Goal: Task Accomplishment & Management: Manage account settings

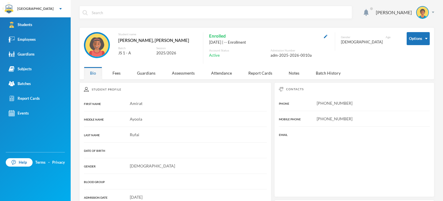
scroll to position [87, 0]
click at [38, 27] on link "Students" at bounding box center [35, 24] width 71 height 15
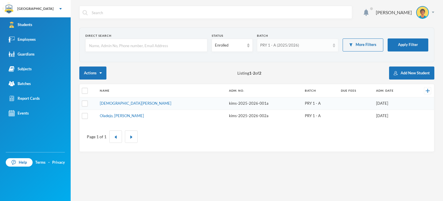
click at [309, 44] on div "PRY 1 - A (2025/2026)" at bounding box center [295, 45] width 70 height 6
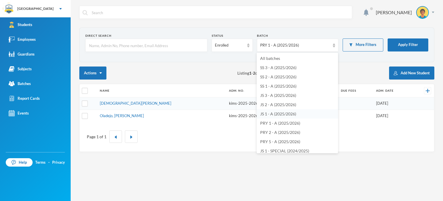
click at [271, 112] on span "JS 1 - A (2025/2026)" at bounding box center [278, 113] width 36 height 5
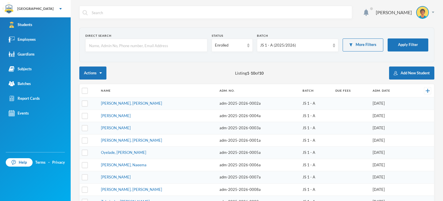
click at [200, 75] on div "Actions Listing 1 - 10 of 10 Add New Student" at bounding box center [256, 72] width 355 height 13
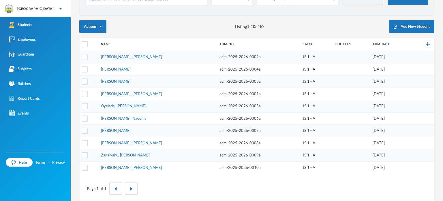
scroll to position [52, 0]
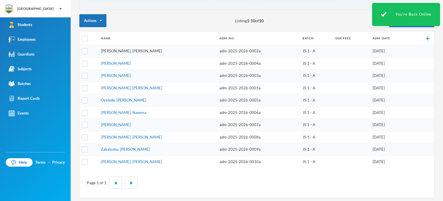
click at [114, 51] on link "[PERSON_NAME], [PERSON_NAME]" at bounding box center [131, 51] width 61 height 5
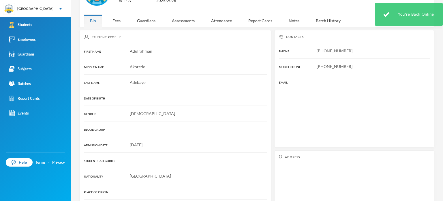
scroll to position [52, 0]
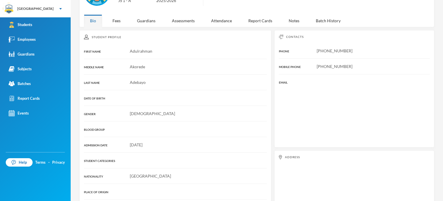
click at [114, 51] on div "Adulrahman" at bounding box center [175, 51] width 183 height 6
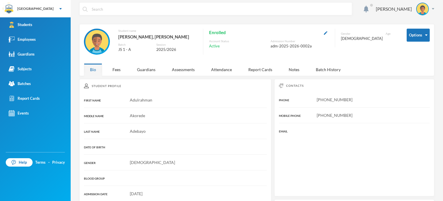
scroll to position [0, 0]
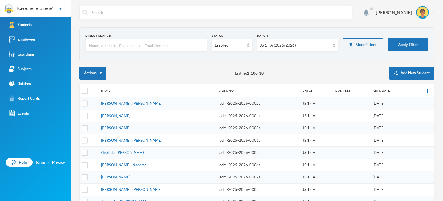
click at [273, 68] on div "Actions Listing 1 - 10 of 10 Add New Student" at bounding box center [256, 72] width 355 height 13
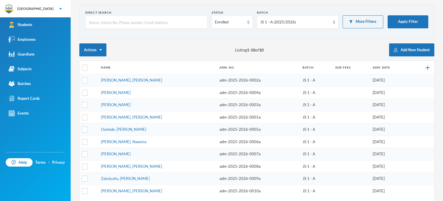
scroll to position [35, 0]
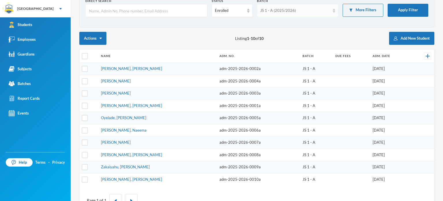
click at [285, 14] on div "JS 1 - A (2025/2026)" at bounding box center [297, 10] width 81 height 13
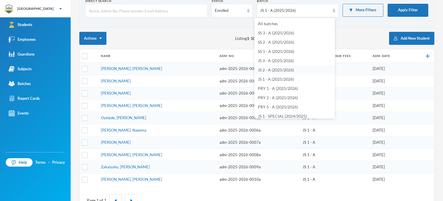
click at [273, 70] on span "JS 2 - A (2025/2026)" at bounding box center [276, 69] width 36 height 5
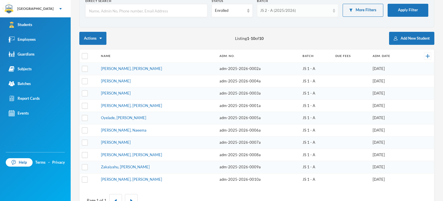
click at [314, 14] on div "JS 2 - A (2025/2026)" at bounding box center [297, 10] width 81 height 13
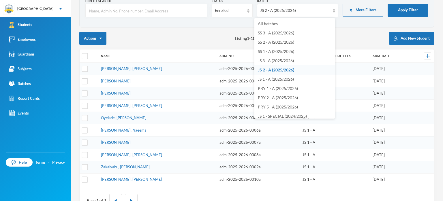
click at [288, 68] on span "JS 2 - A (2025/2026)" at bounding box center [276, 69] width 36 height 5
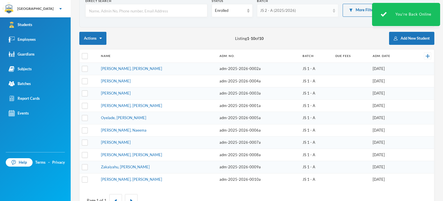
click at [310, 11] on div "JS 2 - A (2025/2026)" at bounding box center [295, 11] width 70 height 6
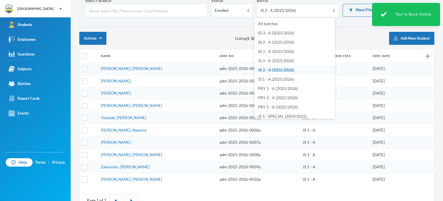
click at [288, 69] on span "JS 2 - A (2025/2026)" at bounding box center [276, 69] width 36 height 5
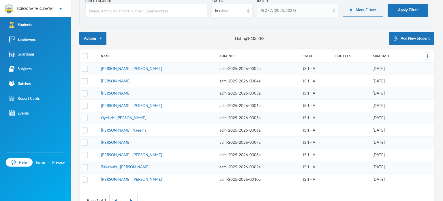
click at [308, 12] on div "JS 2 - A (2025/2026)" at bounding box center [295, 11] width 70 height 6
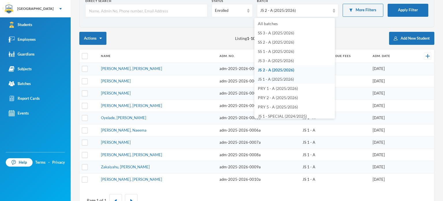
click at [289, 79] on span "JS 1 - A (2025/2026)" at bounding box center [276, 79] width 36 height 5
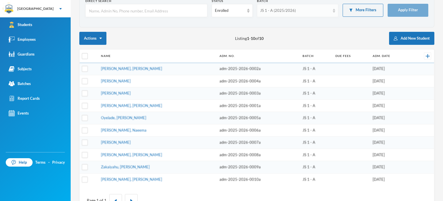
click at [299, 8] on div "JS 1 - A (2025/2026)" at bounding box center [295, 11] width 70 height 6
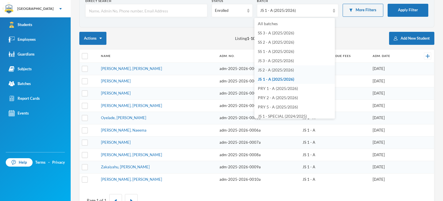
click at [279, 70] on span "JS 2 - A (2025/2026)" at bounding box center [276, 69] width 36 height 5
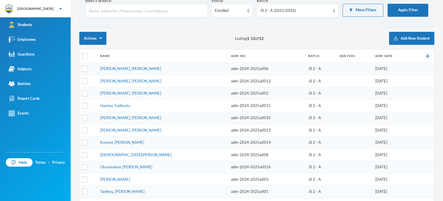
click at [245, 43] on div "Actions Listing 1 - 12 of 12 Add New Student" at bounding box center [256, 38] width 355 height 13
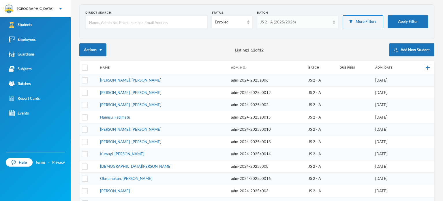
click at [286, 18] on div "JS 2 - A (2025/2026)" at bounding box center [297, 22] width 81 height 13
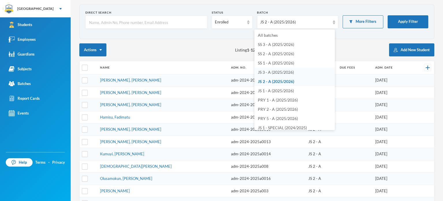
click at [276, 72] on span "JS 3 - A (2025/2026)" at bounding box center [276, 72] width 36 height 5
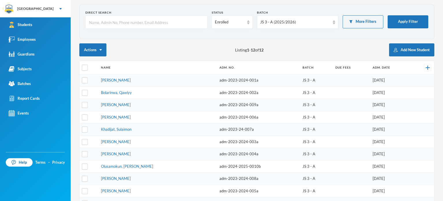
click at [267, 49] on div "Actions Listing 1 - 12 of 12 Add New Student" at bounding box center [256, 49] width 355 height 13
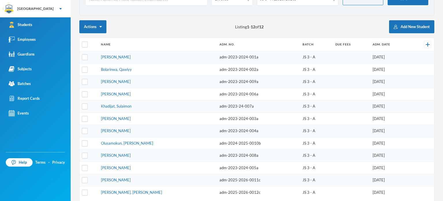
scroll to position [58, 0]
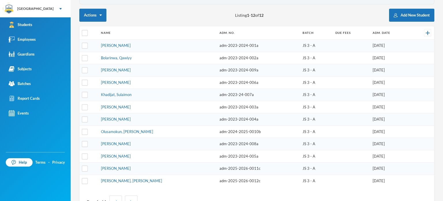
click at [267, 49] on td "adm-2023-2024-001a" at bounding box center [258, 46] width 83 height 12
click at [113, 58] on td "Bolarinwa, Qawiyy" at bounding box center [157, 58] width 119 height 12
click at [113, 58] on link "Bolarinwa, Qawiyy" at bounding box center [116, 57] width 31 height 5
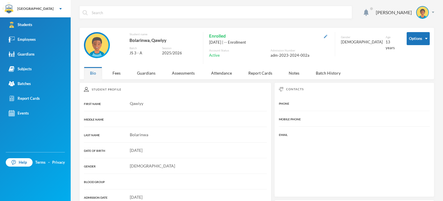
click at [324, 37] on img "button" at bounding box center [325, 36] width 3 height 3
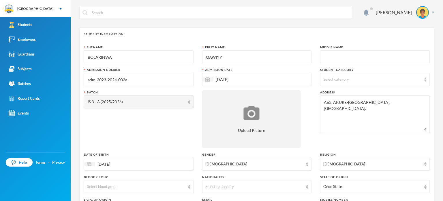
click at [221, 57] on input "QAWIYY" at bounding box center [257, 57] width 103 height 13
type input "Qowiy"
click at [313, 49] on div "Surname [PERSON_NAME] First Name Qowiy Middle Name Admission Number adm-2023-20…" at bounding box center [257, 156] width 346 height 222
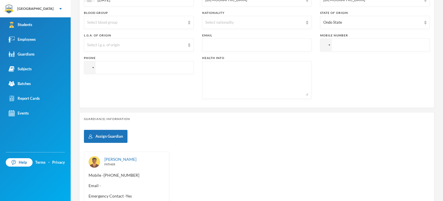
scroll to position [230, 0]
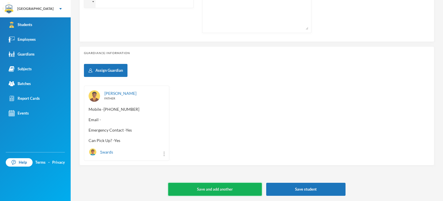
click at [205, 185] on button "Save and add another" at bounding box center [215, 188] width 94 height 13
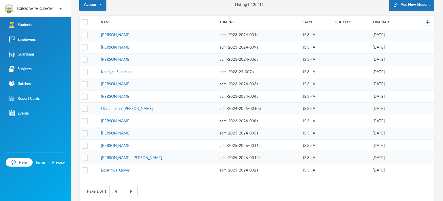
scroll to position [69, 0]
click at [115, 118] on link "[PERSON_NAME]" at bounding box center [116, 120] width 30 height 5
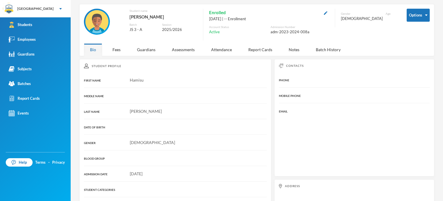
scroll to position [23, 0]
click at [324, 14] on img "button" at bounding box center [325, 13] width 3 height 3
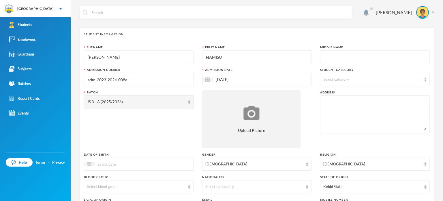
click at [151, 53] on input "[PERSON_NAME]" at bounding box center [138, 57] width 103 height 13
type input "U"
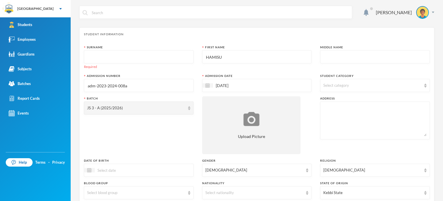
type input "K"
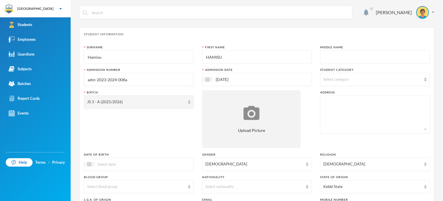
type input "Hamisu"
click at [226, 57] on input "HAMISU" at bounding box center [257, 57] width 103 height 13
type input "H"
type input "[PERSON_NAME]"
click at [308, 35] on div "Student Information" at bounding box center [257, 34] width 346 height 4
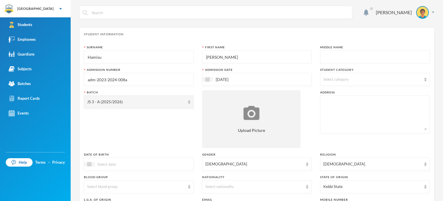
click at [361, 57] on input "text" at bounding box center [375, 57] width 103 height 13
click at [364, 45] on div "Middle Name" at bounding box center [375, 47] width 110 height 4
click at [348, 23] on div "[PERSON_NAME]" at bounding box center [256, 17] width 355 height 22
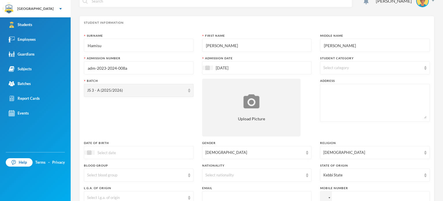
click at [344, 46] on input "[PERSON_NAME]" at bounding box center [375, 45] width 103 height 13
type input "B"
click at [321, 31] on div "Student Information Surname [PERSON_NAME] First Name [PERSON_NAME] Middle Name …" at bounding box center [256, 138] width 355 height 244
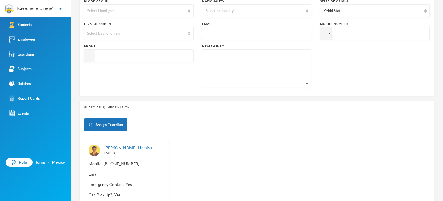
scroll to position [230, 0]
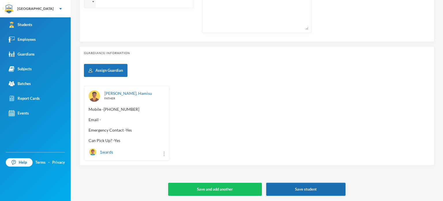
click at [310, 190] on button "Save student" at bounding box center [307, 188] width 80 height 13
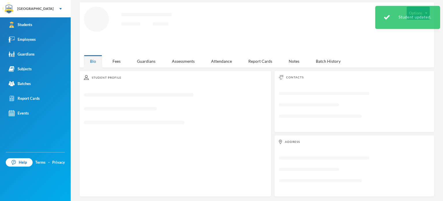
scroll to position [87, 0]
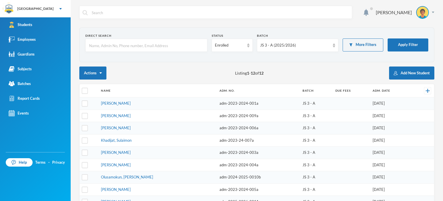
click at [255, 68] on div "Actions Listing 1 - 12 of 12 Add New Student" at bounding box center [256, 72] width 355 height 13
click at [280, 47] on div "JS 3 - A (2025/2026)" at bounding box center [295, 45] width 70 height 6
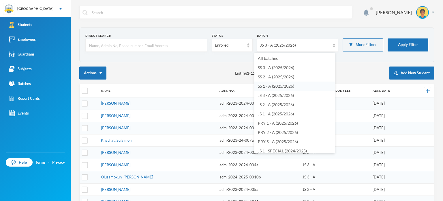
click at [277, 85] on span "SS 1 - A (2025/2026)" at bounding box center [276, 85] width 36 height 5
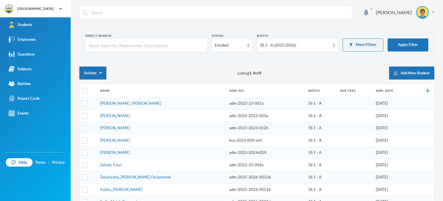
click at [266, 72] on div "Actions Listing 1 - 9 of 9 Add New Student" at bounding box center [256, 72] width 355 height 13
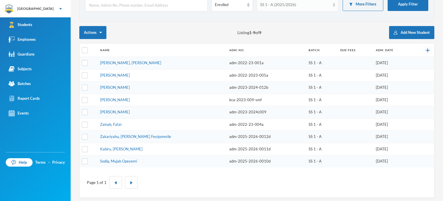
click at [276, 6] on div "SS 1 - A (2025/2026)" at bounding box center [295, 5] width 70 height 6
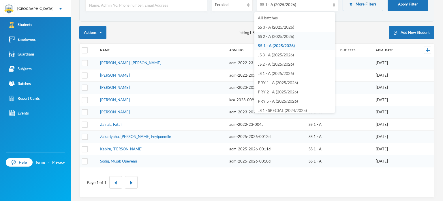
click at [266, 37] on span "SS 2 - A (2025/2026)" at bounding box center [276, 36] width 36 height 5
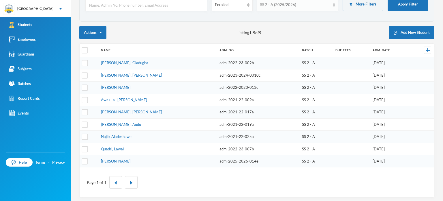
click at [267, 8] on div "SS 2 - A (2025/2026)" at bounding box center [297, 4] width 81 height 13
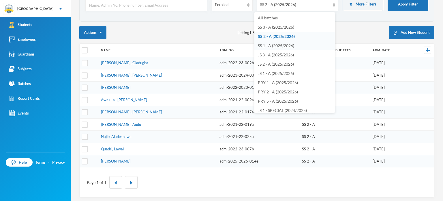
click at [270, 47] on span "SS 1 - A (2025/2026)" at bounding box center [276, 45] width 36 height 5
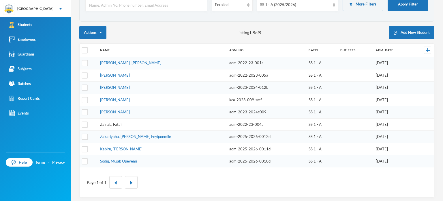
click at [110, 122] on link "Zainab, Fatai" at bounding box center [110, 124] width 21 height 5
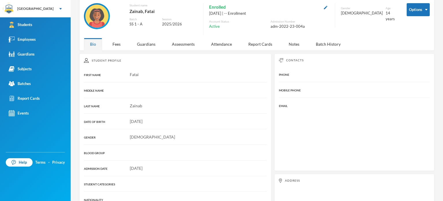
scroll to position [17, 0]
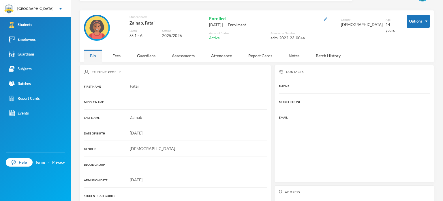
click at [324, 18] on img "button" at bounding box center [325, 18] width 3 height 3
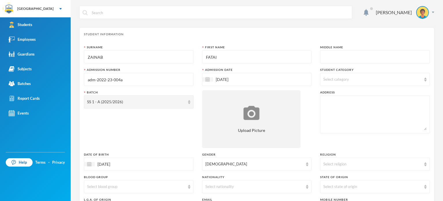
click at [131, 62] on input "ZAINAB" at bounding box center [138, 57] width 103 height 13
type input "Z"
type input "Fatai"
click at [215, 57] on input "FATAI" at bounding box center [257, 57] width 103 height 13
type input "F"
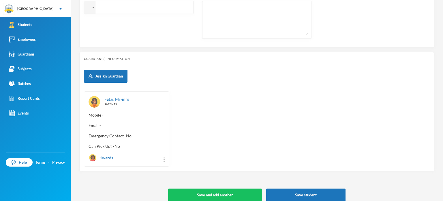
scroll to position [230, 0]
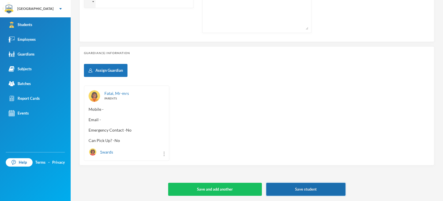
type input "Zainab"
click at [284, 185] on button "Save student" at bounding box center [307, 188] width 80 height 13
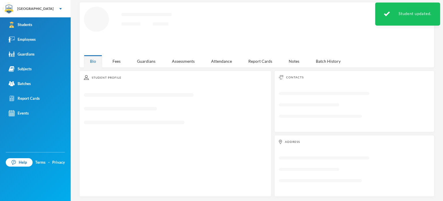
scroll to position [87, 0]
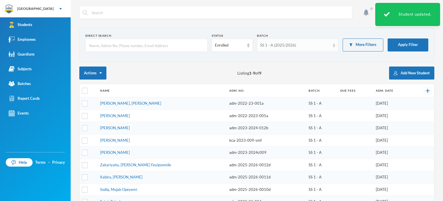
click at [264, 42] on div "SS 1 - A (2025/2026)" at bounding box center [295, 45] width 70 height 6
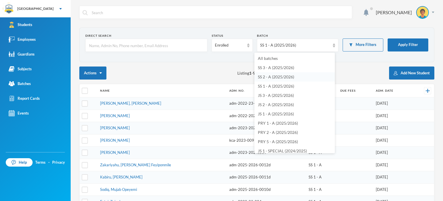
click at [269, 78] on span "SS 2 - A (2025/2026)" at bounding box center [276, 76] width 36 height 5
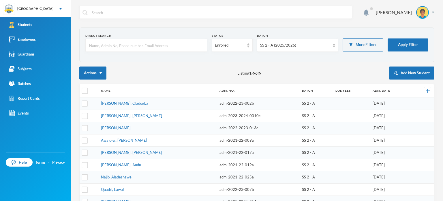
click at [269, 78] on div "Actions Listing 1 - 9 of 9 Add New Student" at bounding box center [256, 72] width 355 height 13
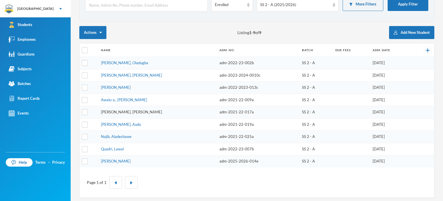
click at [105, 112] on link "[PERSON_NAME], [PERSON_NAME]" at bounding box center [131, 111] width 61 height 5
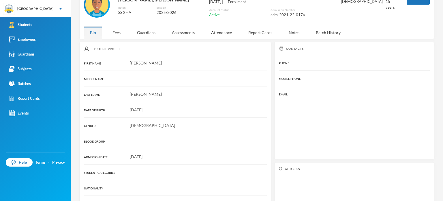
scroll to position [29, 0]
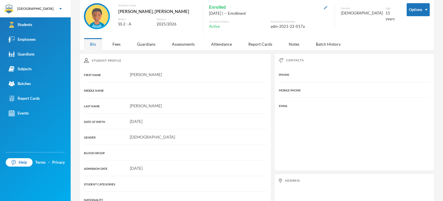
click at [324, 8] on img "button" at bounding box center [325, 7] width 3 height 3
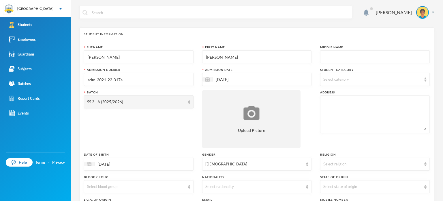
click at [136, 60] on input "[PERSON_NAME]" at bounding box center [138, 57] width 103 height 13
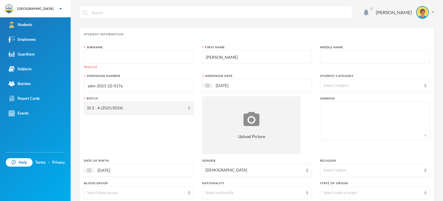
click at [237, 60] on input "[PERSON_NAME]" at bounding box center [257, 57] width 103 height 13
paste input "[PERSON_NAME]"
type input "[PERSON_NAME]"
click at [156, 57] on input "text" at bounding box center [138, 57] width 103 height 13
paste input "[PERSON_NAME]"
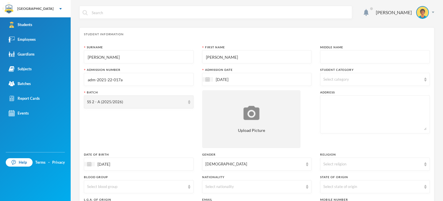
type input "[PERSON_NAME]"
click at [168, 33] on div "Student Information" at bounding box center [257, 34] width 346 height 4
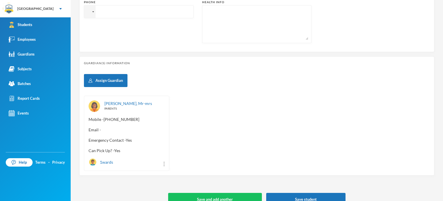
scroll to position [230, 0]
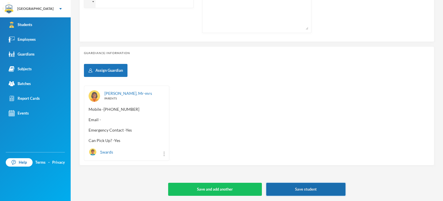
click at [271, 187] on button "Save student" at bounding box center [307, 188] width 80 height 13
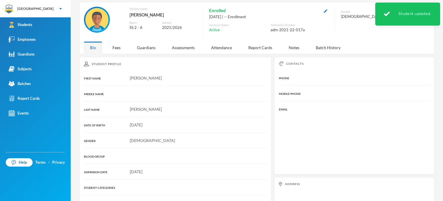
scroll to position [87, 0]
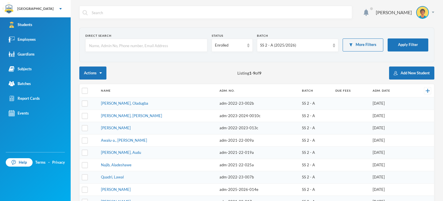
click at [131, 67] on div "Actions Listing 1 - 9 of 9 Add New Student" at bounding box center [256, 72] width 355 height 13
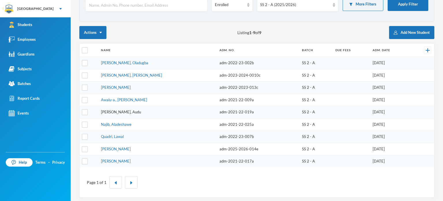
click at [115, 110] on link "[PERSON_NAME], Audu" at bounding box center [121, 111] width 40 height 5
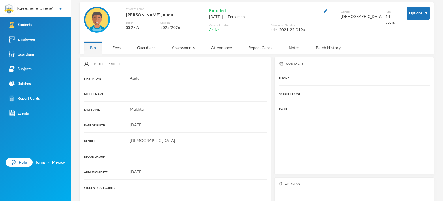
scroll to position [40, 0]
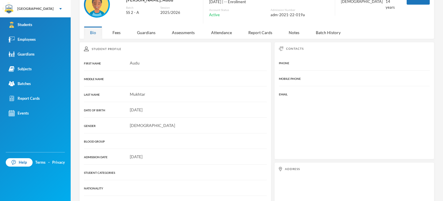
click at [232, 10] on div "Account Status" at bounding box center [238, 10] width 59 height 4
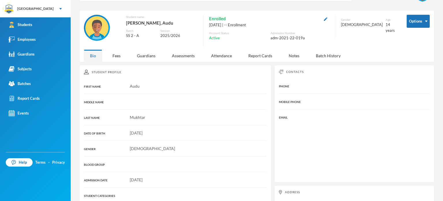
scroll to position [6, 0]
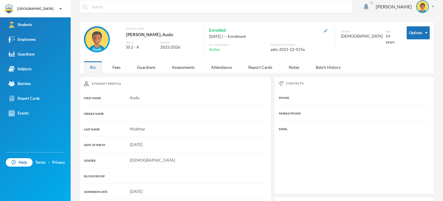
click at [324, 30] on img "button" at bounding box center [325, 30] width 3 height 3
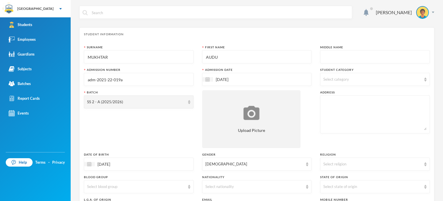
click at [211, 59] on input "AUDU" at bounding box center [257, 57] width 103 height 13
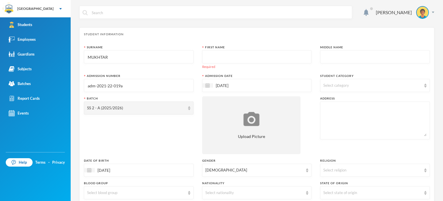
click at [127, 55] on input "MUKHTAR" at bounding box center [138, 57] width 103 height 13
paste input "AUDU"
type input "AUDU"
click at [229, 51] on input "text" at bounding box center [257, 57] width 103 height 13
paste input "MUKHTAR"
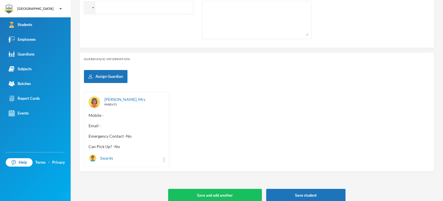
scroll to position [230, 0]
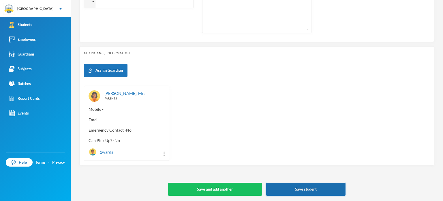
type input "MUKHTAR"
click at [314, 191] on button "Save student" at bounding box center [307, 188] width 80 height 13
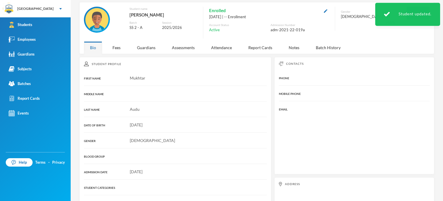
scroll to position [87, 0]
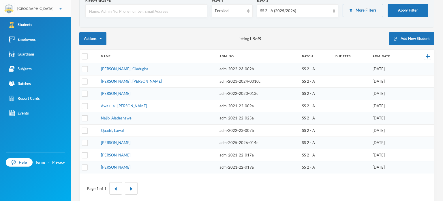
scroll to position [35, 0]
click at [284, 14] on div "SS 2 - A (2025/2026)" at bounding box center [297, 10] width 81 height 13
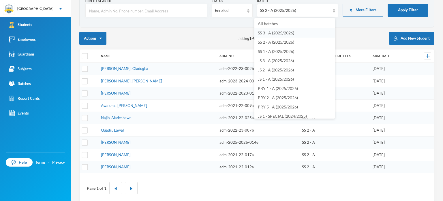
click at [279, 32] on span "SS 3 - A (2025/2026)" at bounding box center [276, 32] width 36 height 5
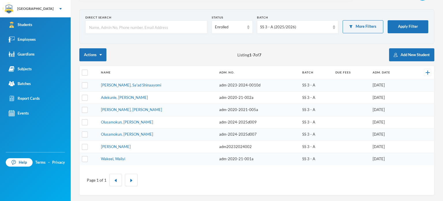
scroll to position [16, 0]
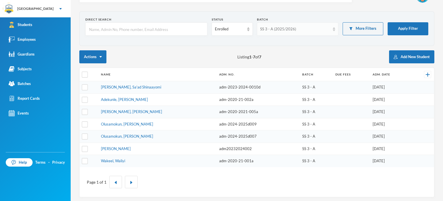
click at [264, 31] on div "SS 3 - A (2025/2026)" at bounding box center [295, 29] width 70 height 6
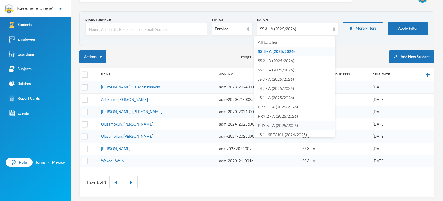
click at [270, 125] on span "PRY 5 - A (2025/2026)" at bounding box center [278, 125] width 40 height 5
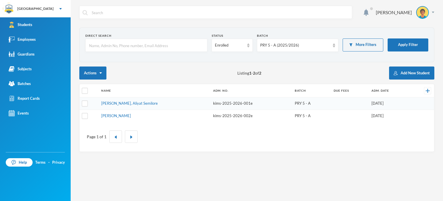
scroll to position [0, 0]
